Goal: Navigation & Orientation: Understand site structure

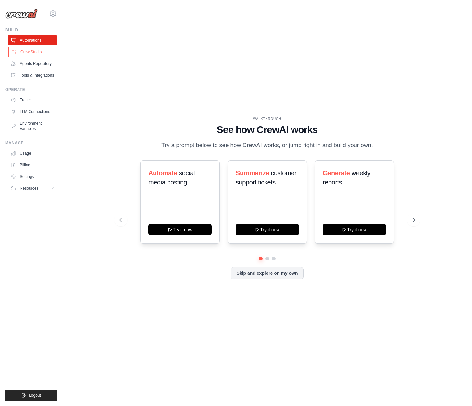
click at [36, 55] on link "Crew Studio" at bounding box center [32, 52] width 49 height 10
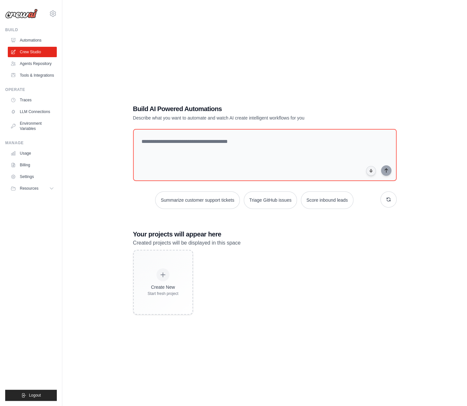
click at [35, 64] on link "Agents Repository" at bounding box center [32, 63] width 49 height 10
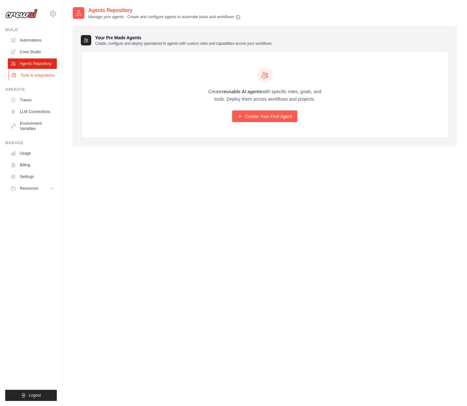
click at [32, 74] on link "Tools & Integrations" at bounding box center [32, 75] width 49 height 10
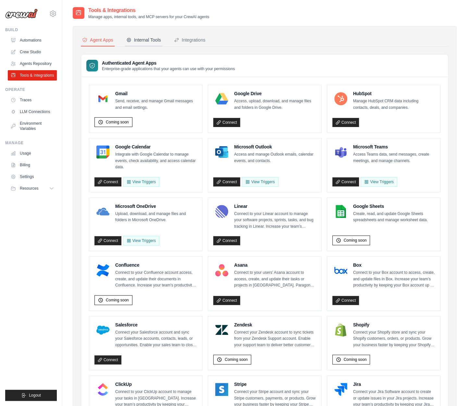
click at [149, 43] on div "Internal Tools" at bounding box center [143, 40] width 35 height 6
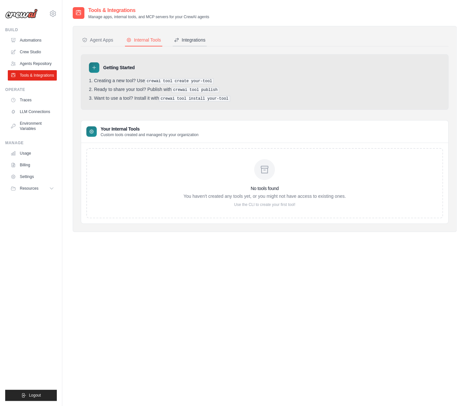
click at [188, 41] on div "Integrations" at bounding box center [189, 40] width 31 height 6
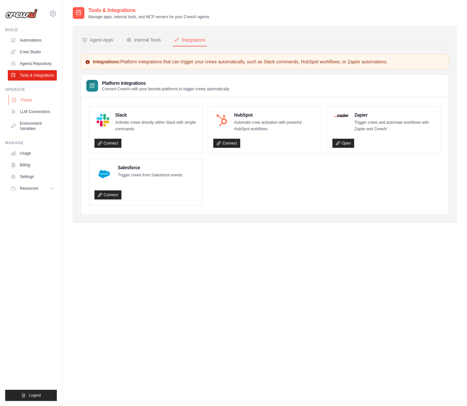
click at [33, 102] on link "Traces" at bounding box center [32, 100] width 49 height 10
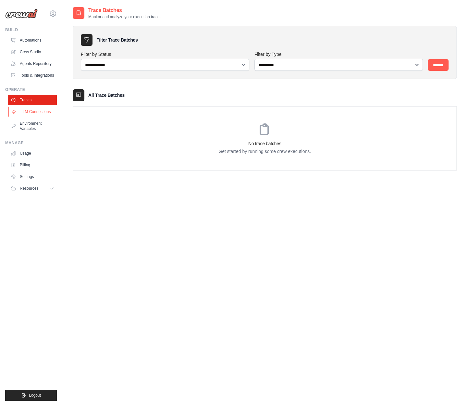
click at [29, 114] on link "LLM Connections" at bounding box center [32, 111] width 49 height 10
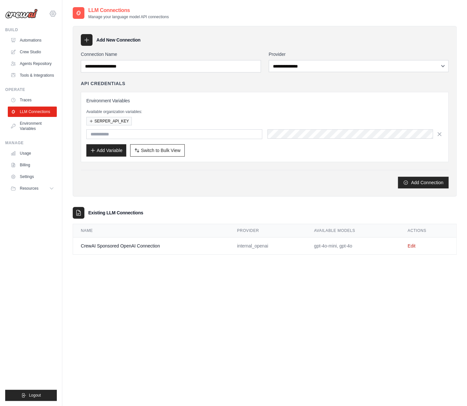
click at [55, 14] on icon at bounding box center [53, 14] width 8 height 8
click at [32, 40] on link "Automations" at bounding box center [32, 40] width 49 height 10
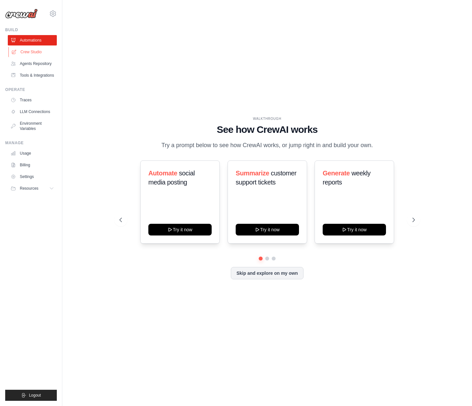
click at [32, 54] on link "Crew Studio" at bounding box center [32, 52] width 49 height 10
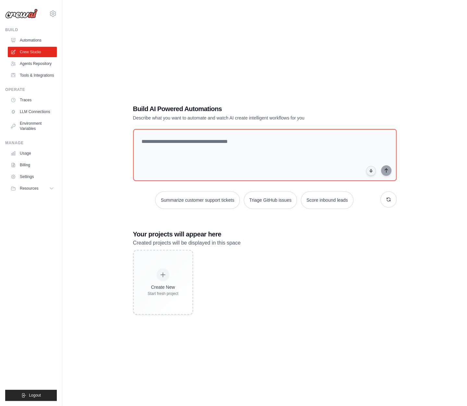
click at [31, 64] on link "Agents Repository" at bounding box center [32, 63] width 49 height 10
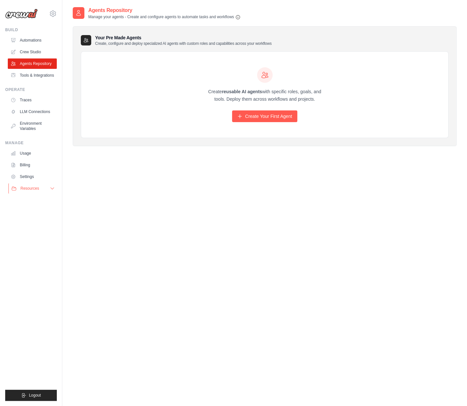
click at [28, 189] on span "Resources" at bounding box center [29, 188] width 18 height 5
